Goal: Check status

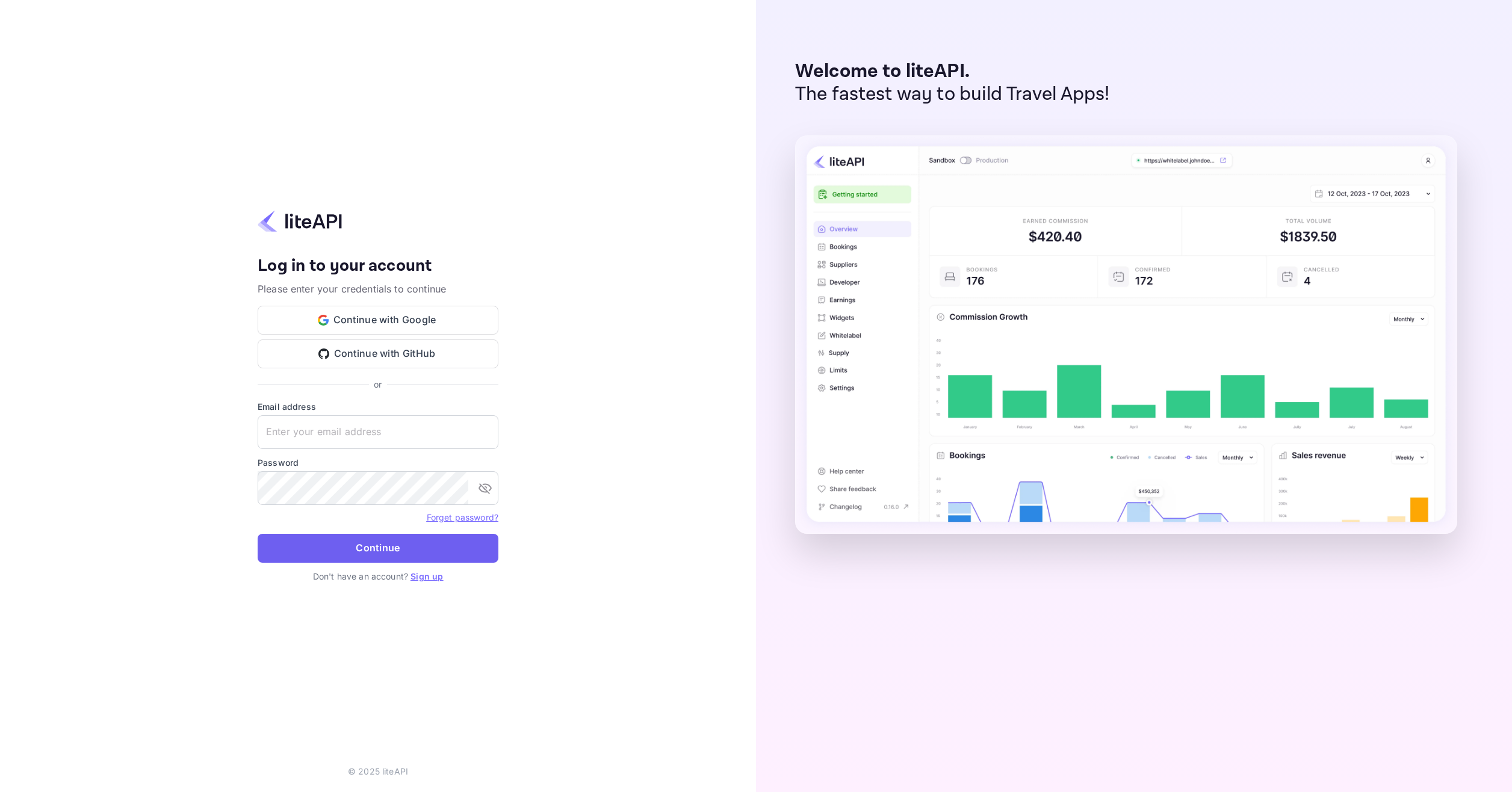
type input "adminpassword_support@yandex-team.ru"
click at [393, 543] on button "Continue" at bounding box center [378, 548] width 241 height 29
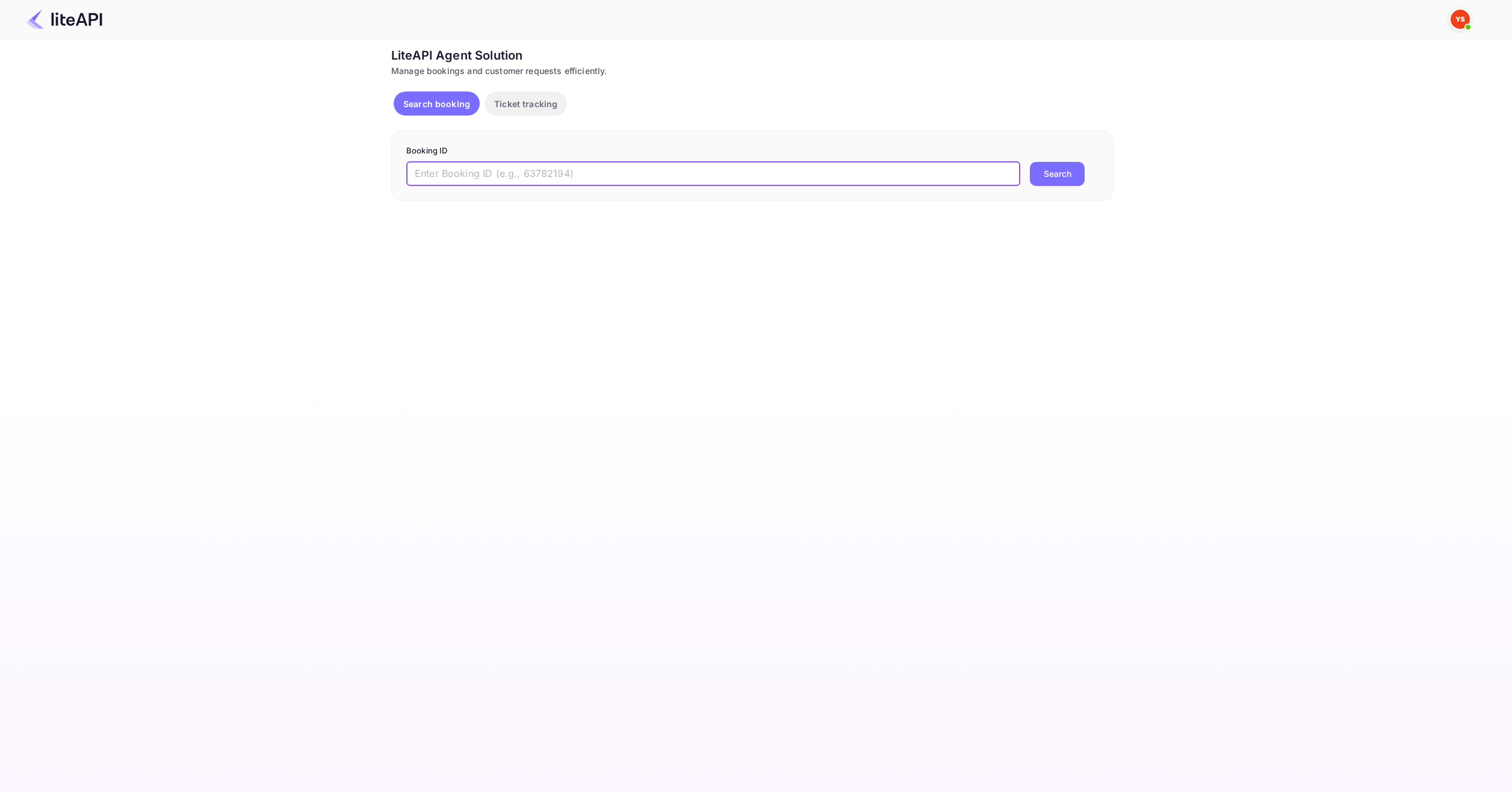
click at [549, 167] on input "text" at bounding box center [713, 173] width 614 height 24
paste input "8382719"
type input "8382719"
click at [1059, 163] on button "Search" at bounding box center [1057, 173] width 54 height 24
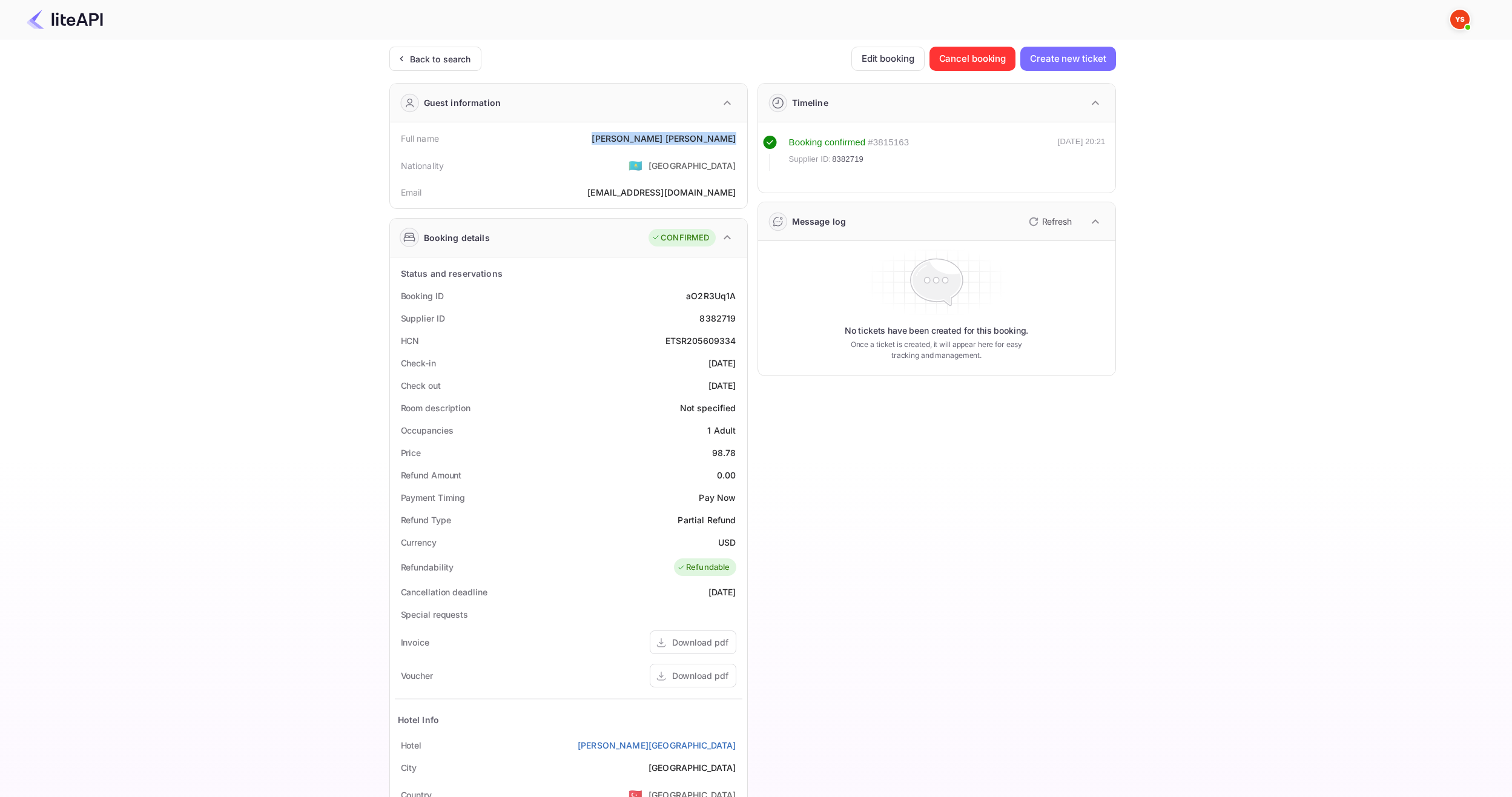
drag, startPoint x: 668, startPoint y: 137, endPoint x: 734, endPoint y: 145, distance: 66.5
click at [734, 145] on div "Full name [PERSON_NAME]" at bounding box center [569, 138] width 348 height 22
copy div "[PERSON_NAME]"
drag, startPoint x: 711, startPoint y: 454, endPoint x: 740, endPoint y: 454, distance: 29.0
click at [740, 454] on div "Price 98.78" at bounding box center [569, 453] width 348 height 22
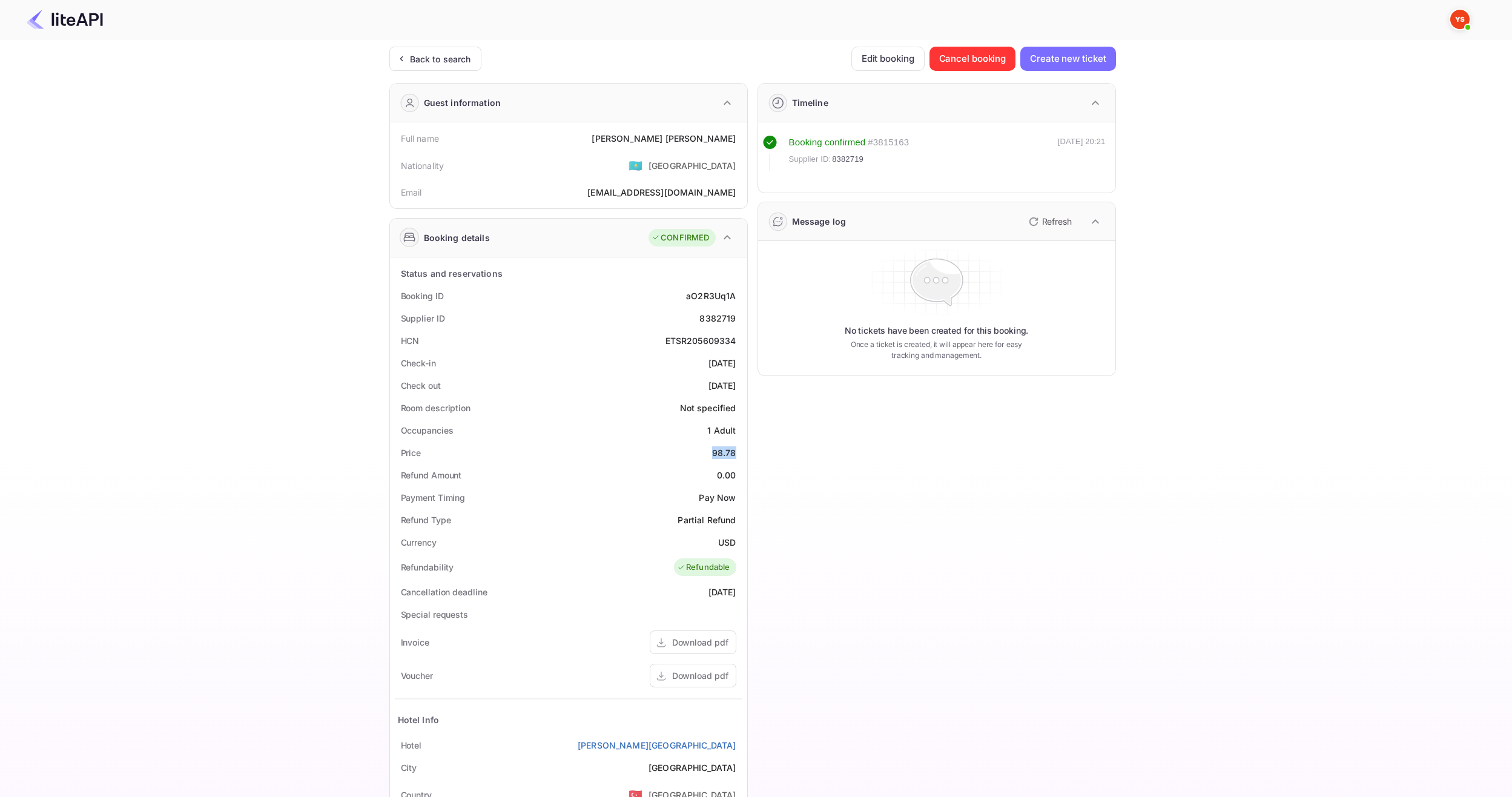
copy div "98.78"
